Goal: Find specific page/section

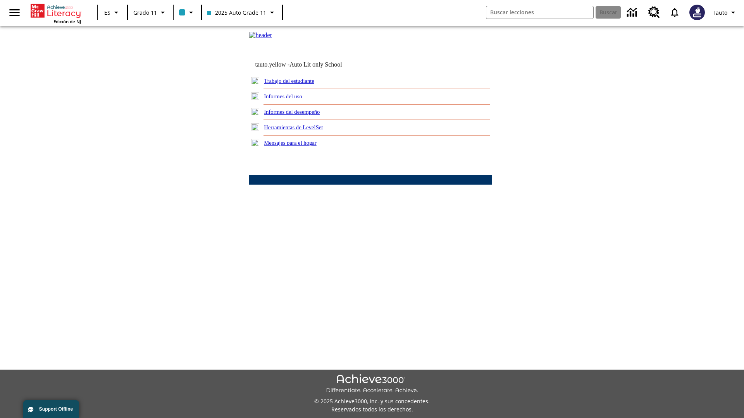
click at [289, 100] on link "Informes del uso" at bounding box center [283, 96] width 38 height 6
click at [0, 0] on link "¿Cuáles de mis estudiantes están usando el programa?" at bounding box center [0, 0] width 0 height 0
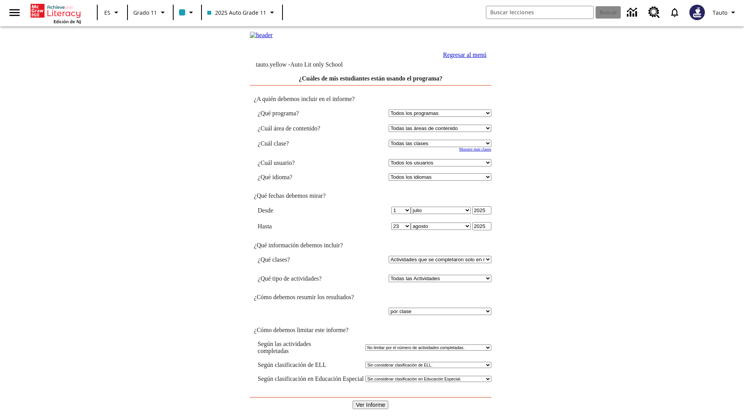
click at [462, 58] on link "Regresar al menú" at bounding box center [464, 55] width 43 height 7
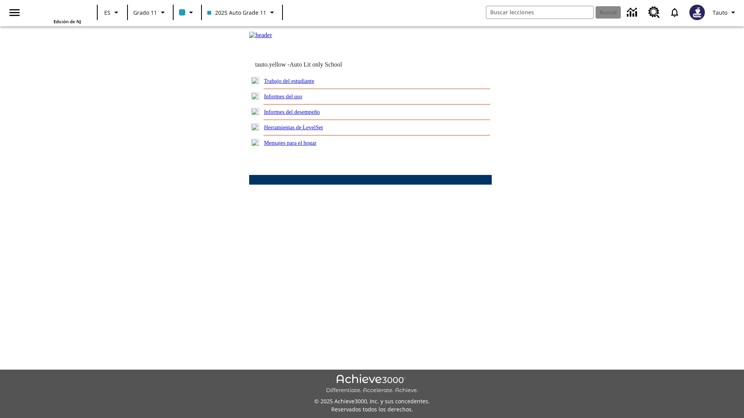
click at [0, 0] on link "¿Cómo están usando su tiempo mis estudiantes?" at bounding box center [0, 0] width 0 height 0
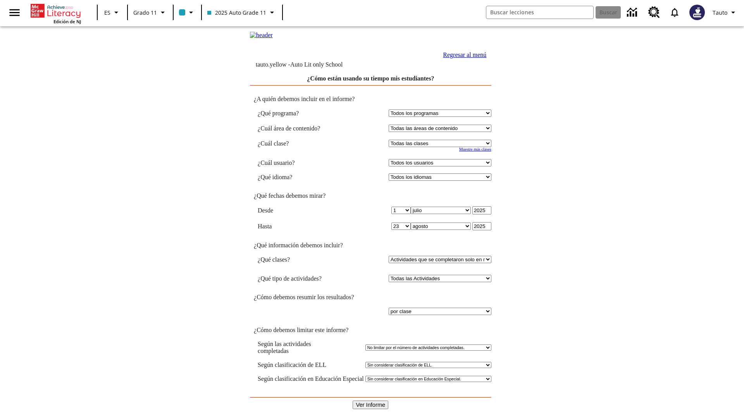
click at [462, 58] on link "Regresar al menú" at bounding box center [464, 55] width 43 height 7
